Goal: Unclear

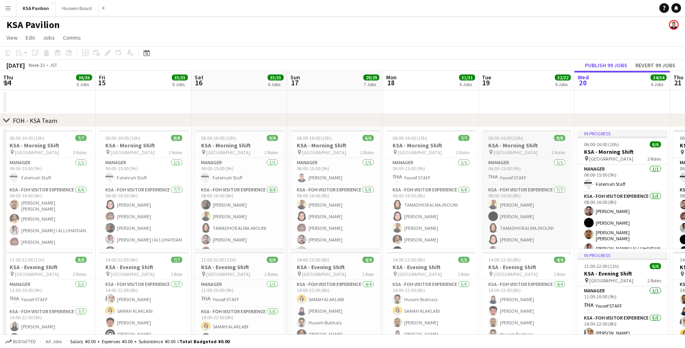
scroll to position [0, 323]
